Goal: Information Seeking & Learning: Learn about a topic

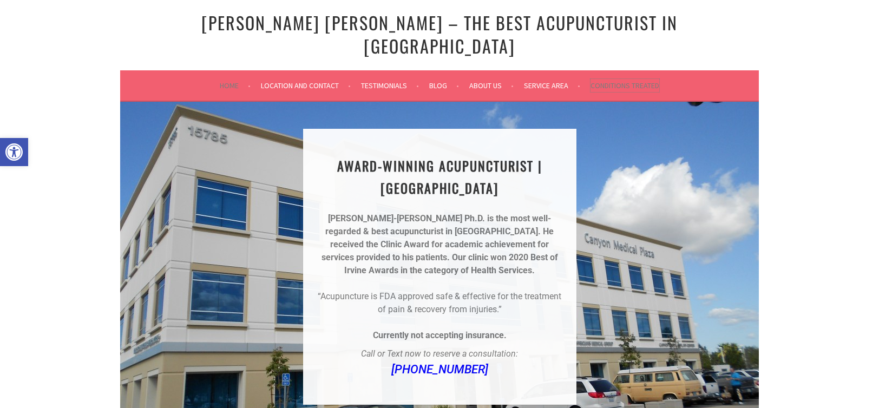
click at [628, 79] on link "Conditions Treated" at bounding box center [624, 85] width 69 height 13
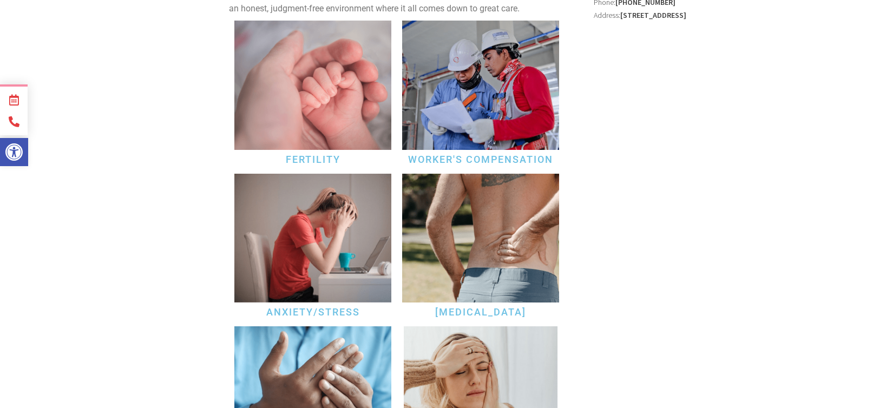
scroll to position [271, 0]
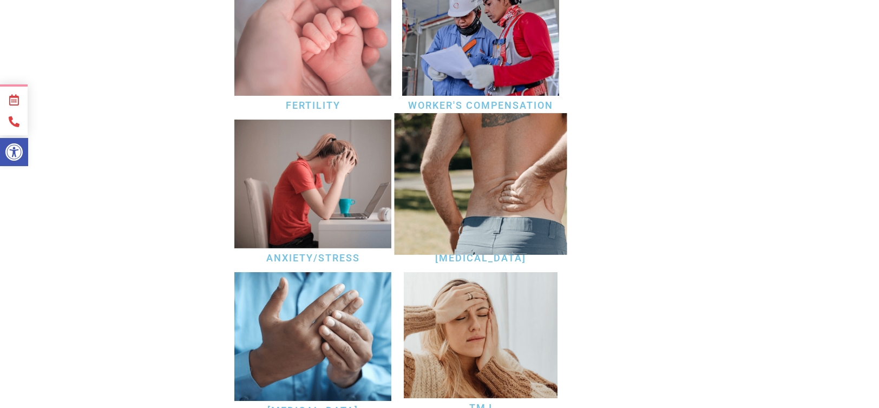
click at [523, 181] on img at bounding box center [481, 184] width 173 height 142
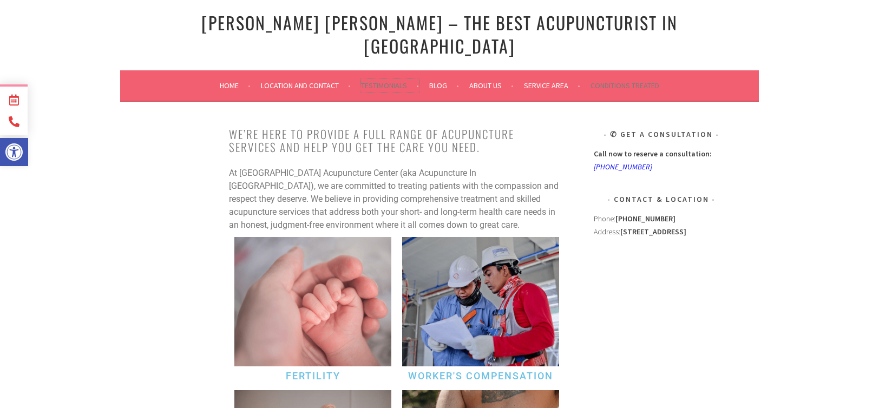
click at [381, 79] on link "Testimonials" at bounding box center [390, 85] width 58 height 13
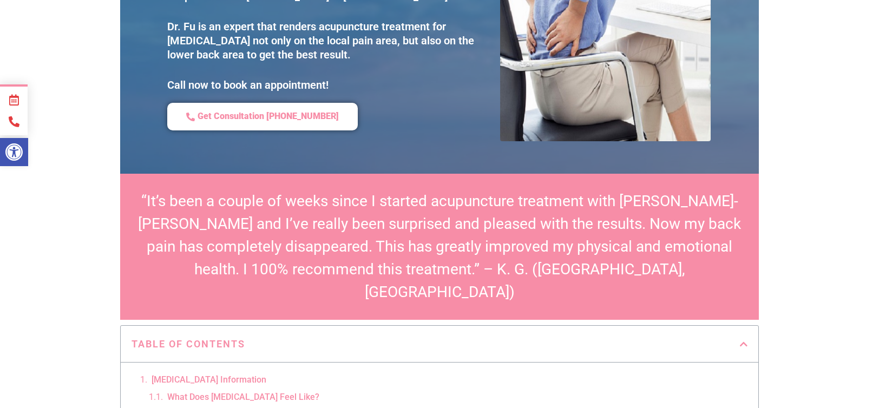
scroll to position [325, 0]
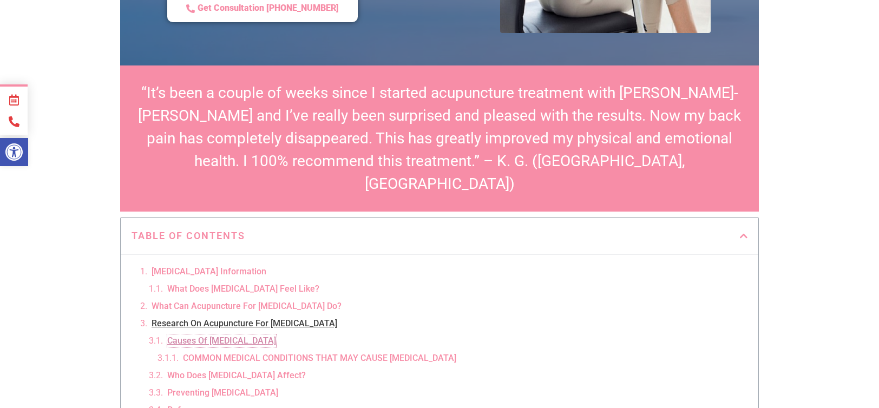
click at [215, 334] on link "Causes Of Sciatica" at bounding box center [221, 340] width 109 height 13
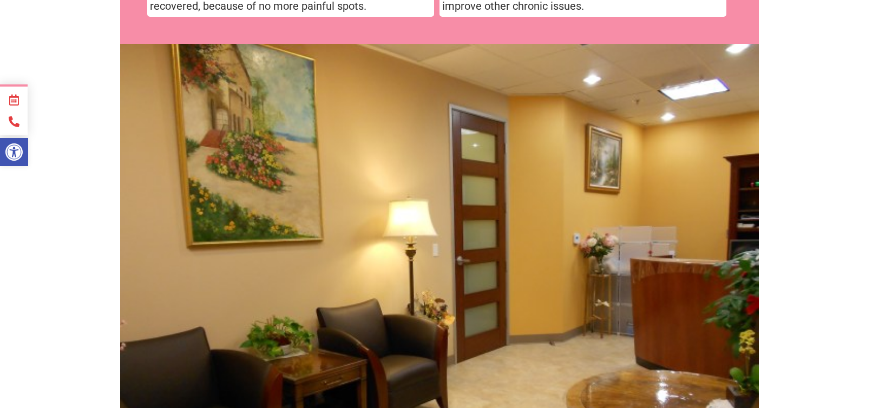
scroll to position [2594, 0]
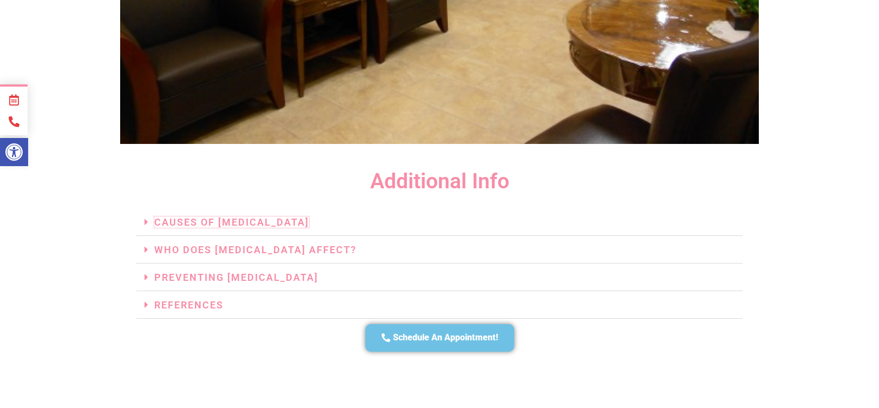
click at [267, 216] on link "Causes Of Sciatica" at bounding box center [231, 221] width 155 height 11
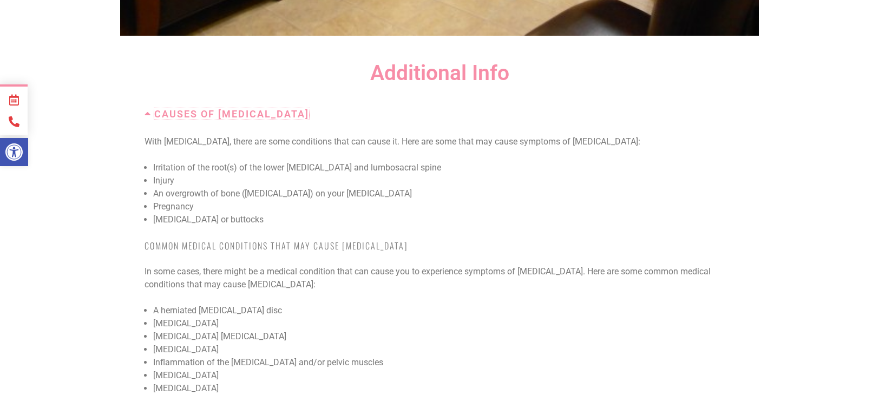
scroll to position [2756, 0]
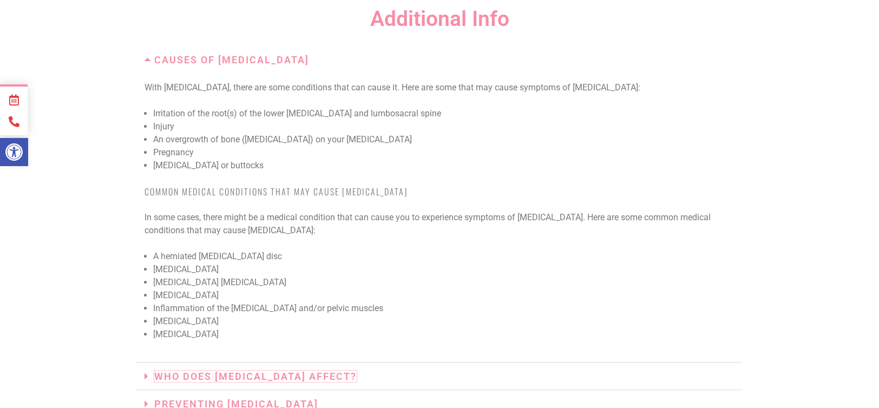
click at [199, 371] on link "Who Does Sciatica Affect?" at bounding box center [255, 376] width 202 height 11
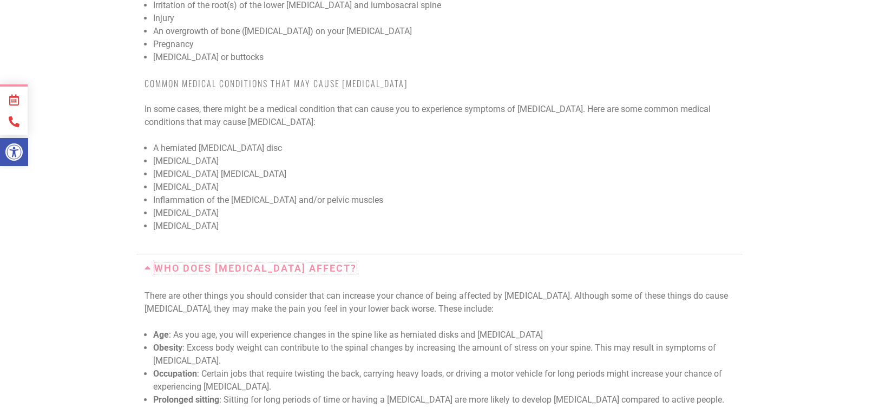
scroll to position [2918, 0]
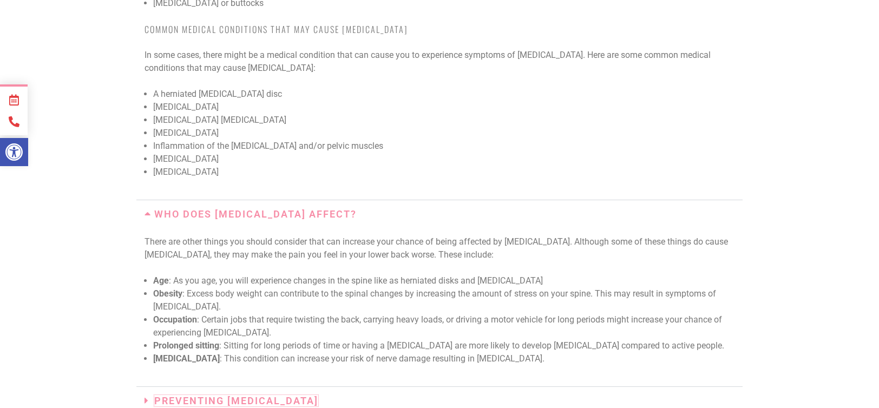
click at [178, 395] on link "Preventing Sciatica" at bounding box center [236, 400] width 164 height 11
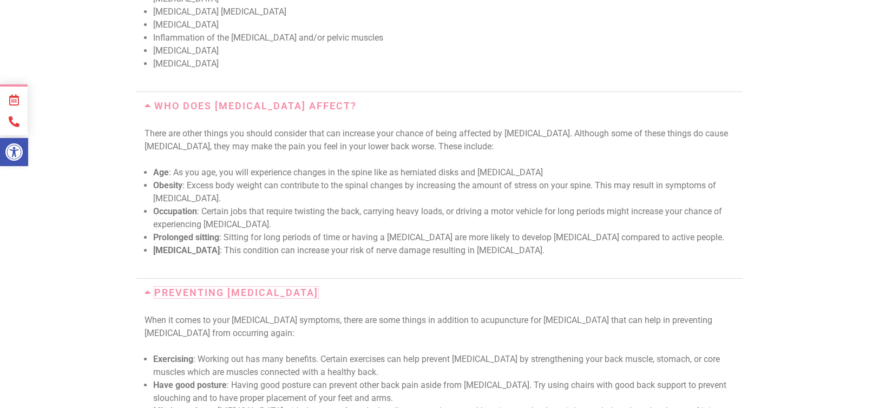
scroll to position [3135, 0]
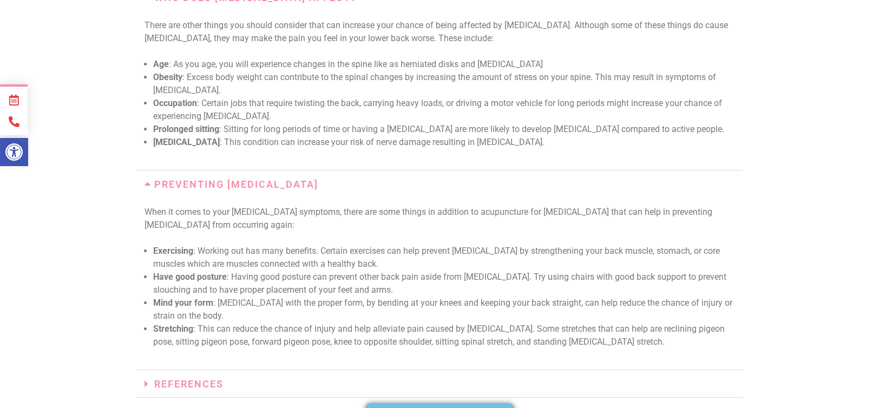
click at [178, 370] on h3 "References" at bounding box center [439, 384] width 606 height 28
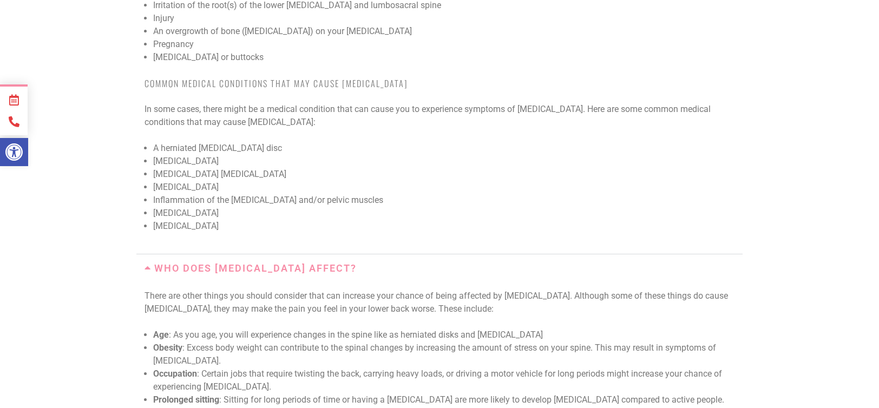
scroll to position [2756, 0]
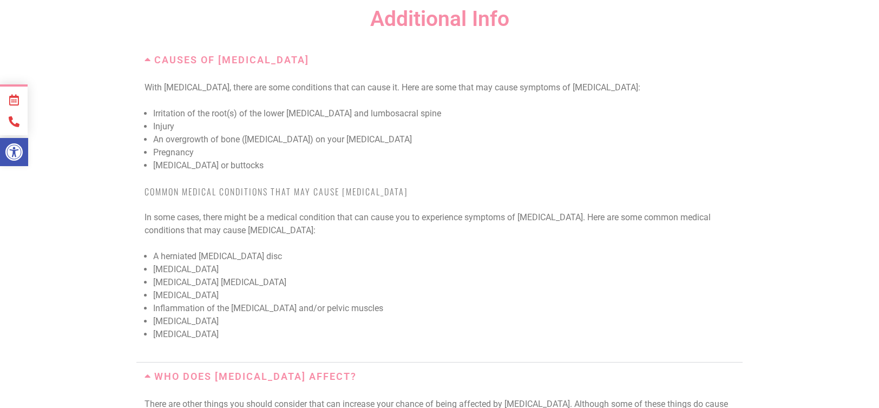
drag, startPoint x: 158, startPoint y: 188, endPoint x: 318, endPoint y: 242, distance: 168.6
click at [318, 250] on ul "A herniated lumbar disc Lumbar spinal stenosis Lumbar degenerative disc disease…" at bounding box center [443, 295] width 581 height 91
click at [318, 315] on li "Sacroiliac joint dysfunction" at bounding box center [443, 321] width 581 height 13
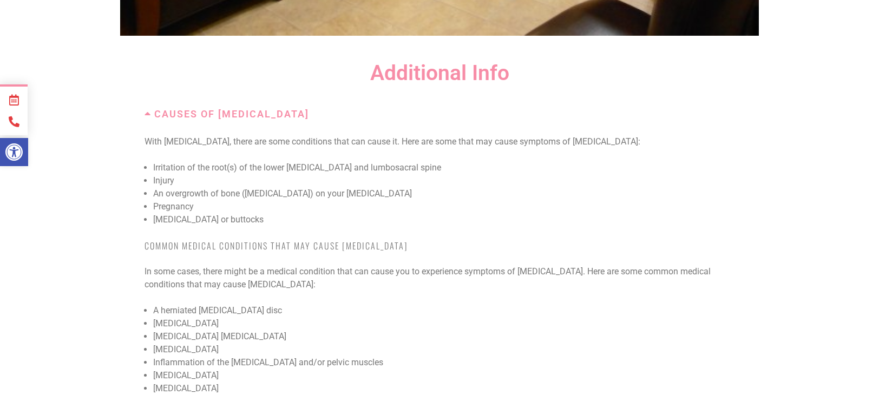
click at [355, 317] on li "Lumbar spinal stenosis" at bounding box center [443, 323] width 581 height 13
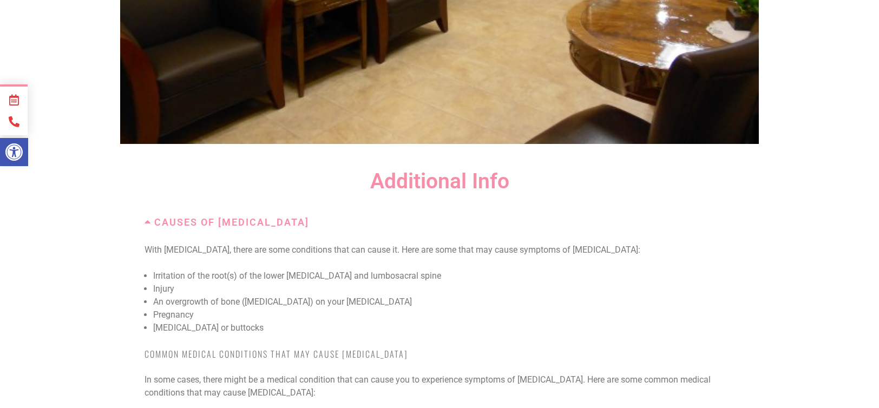
scroll to position [2540, 0]
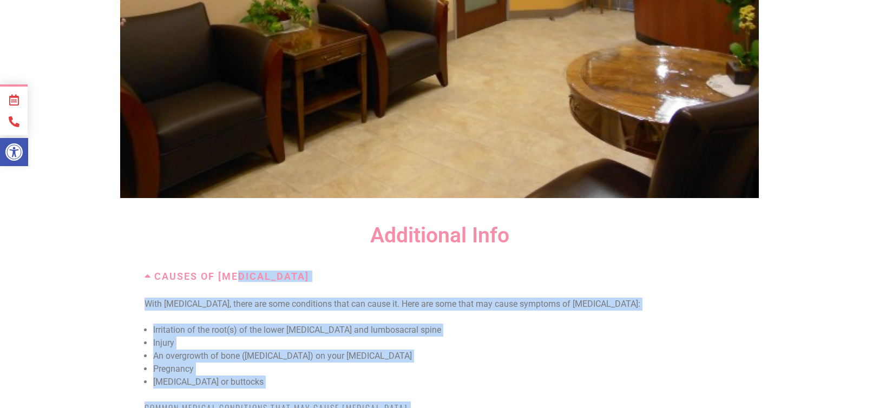
drag, startPoint x: 240, startPoint y: 181, endPoint x: 496, endPoint y: 338, distance: 299.5
click at [487, 376] on li "Muscle spasm in the back or buttocks" at bounding box center [443, 382] width 581 height 13
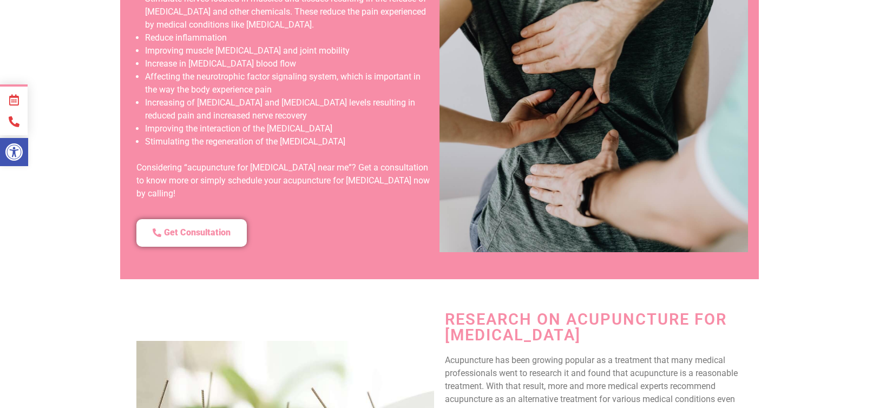
scroll to position [1186, 0]
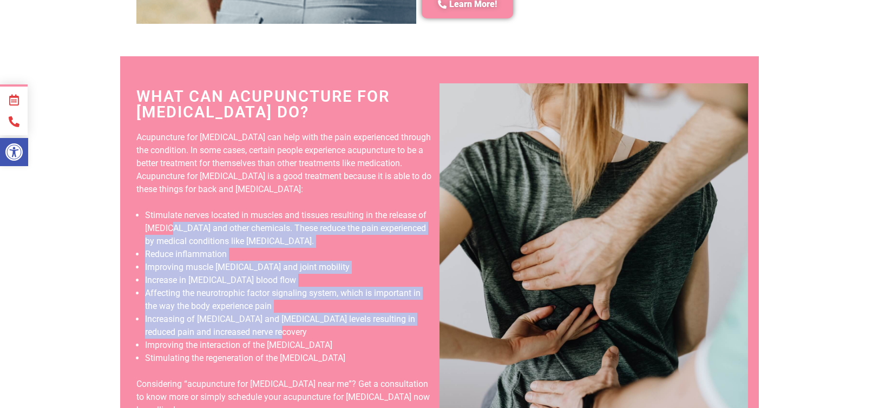
drag, startPoint x: 258, startPoint y: 207, endPoint x: 295, endPoint y: 259, distance: 64.0
click at [295, 259] on ul "Stimulate nerves located in muscles and tissues resulting in the release of end…" at bounding box center [289, 287] width 289 height 156
click at [295, 313] on li "Increasing of serotonin and noradrenaline levels resulting in reduced pain and …" at bounding box center [289, 326] width 289 height 26
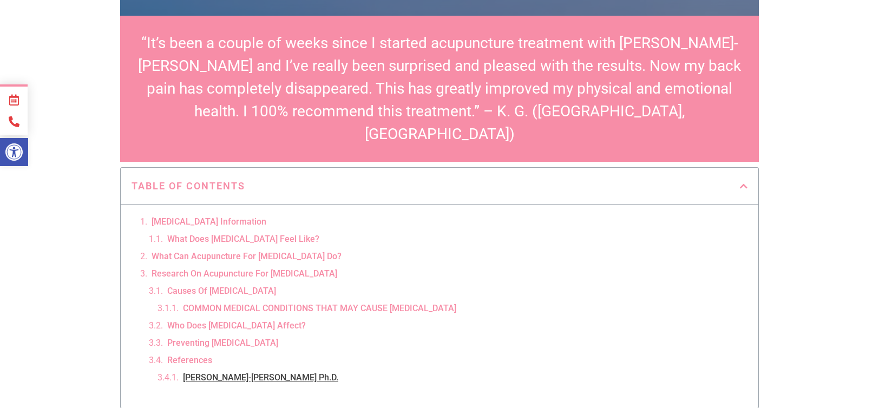
scroll to position [320, 0]
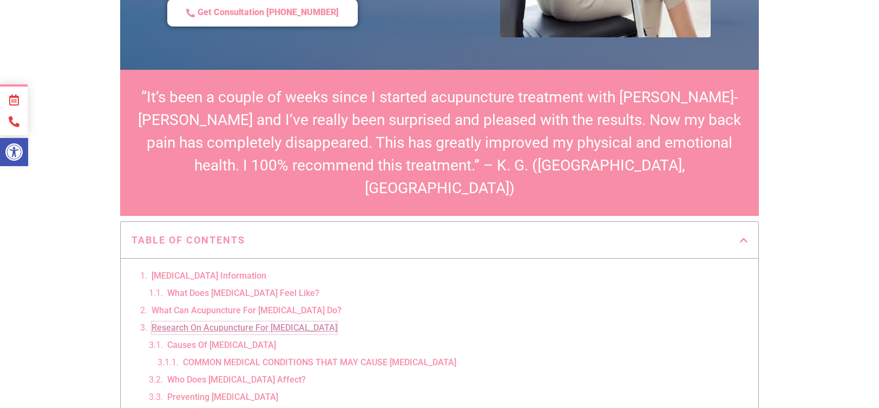
click at [271, 321] on link "Research On Acupuncture For Sciatica" at bounding box center [245, 327] width 186 height 13
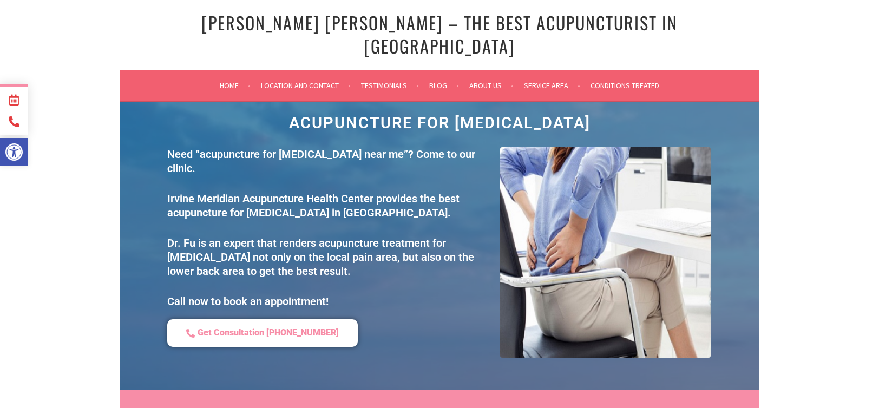
drag, startPoint x: 608, startPoint y: 321, endPoint x: 567, endPoint y: 123, distance: 202.4
click at [281, 79] on link "Location and Contact" at bounding box center [306, 85] width 90 height 13
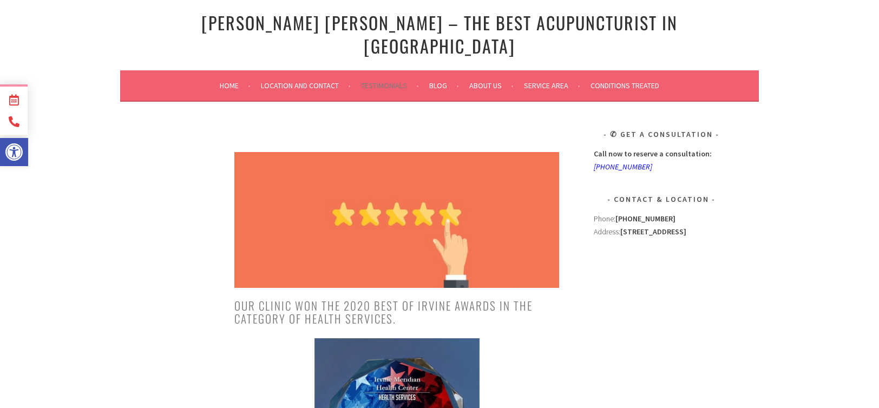
click at [351, 218] on img at bounding box center [396, 220] width 325 height 136
click at [360, 192] on img at bounding box center [396, 220] width 325 height 136
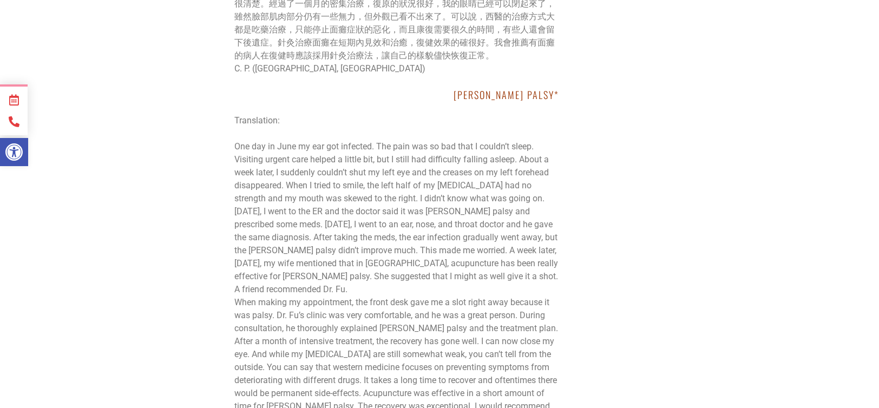
scroll to position [2869, 0]
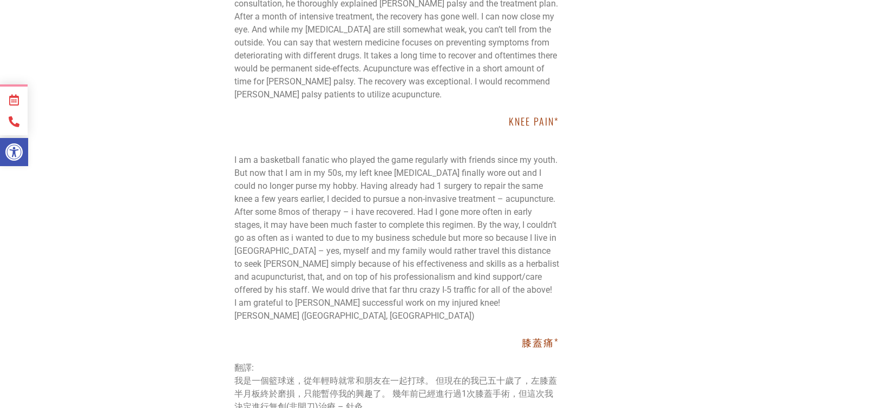
click at [326, 141] on p "I am a basketball fanatic who played the game regularly with friends since my y…" at bounding box center [396, 232] width 325 height 182
